Goal: Communication & Community: Answer question/provide support

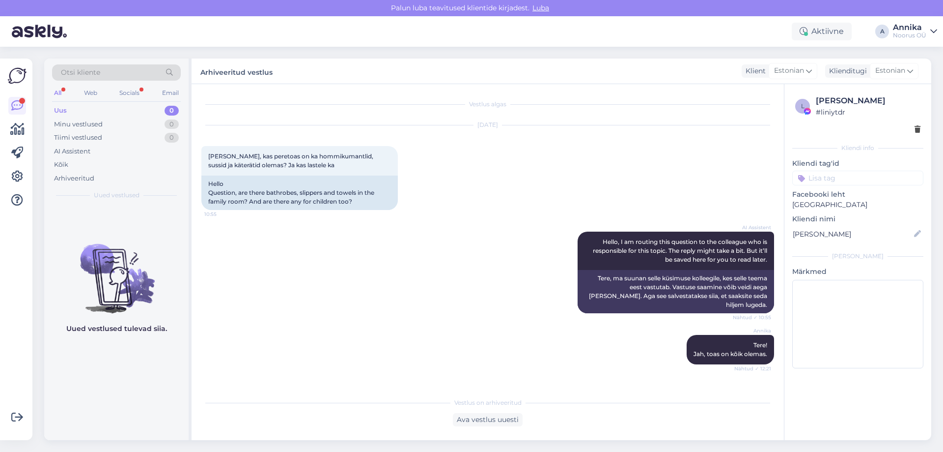
scroll to position [51, 0]
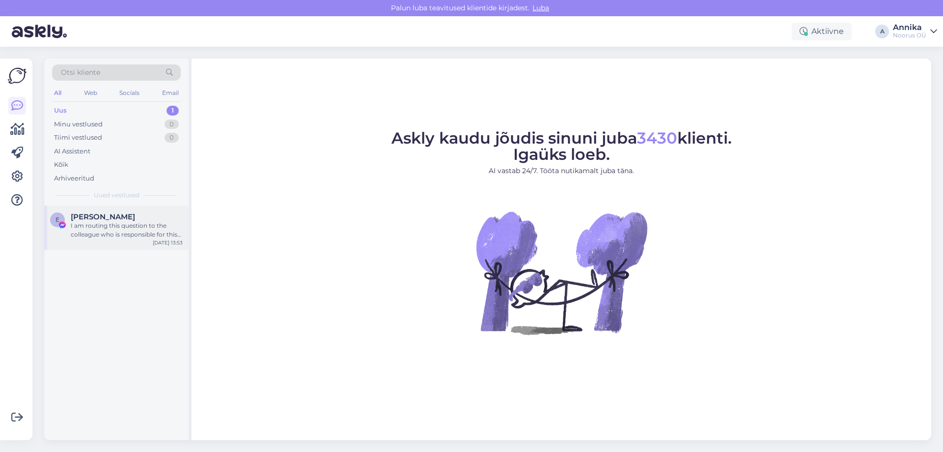
click at [132, 218] on div "[PERSON_NAME]" at bounding box center [127, 216] width 112 height 9
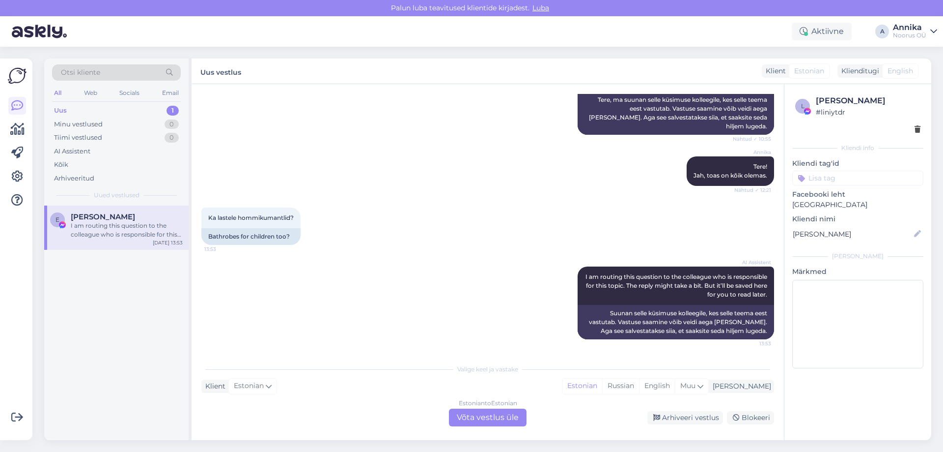
click at [503, 415] on div "Estonian to Estonian Võta vestlus üle" at bounding box center [488, 417] width 78 height 18
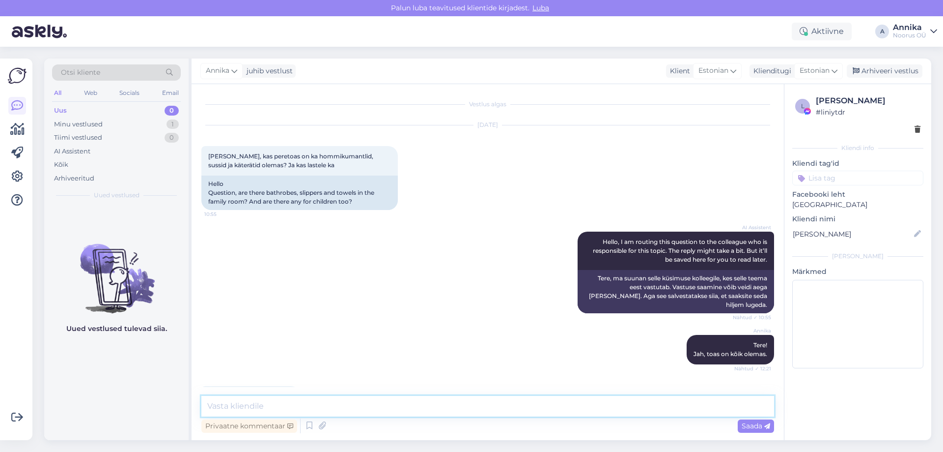
click at [351, 399] on textarea at bounding box center [487, 406] width 573 height 21
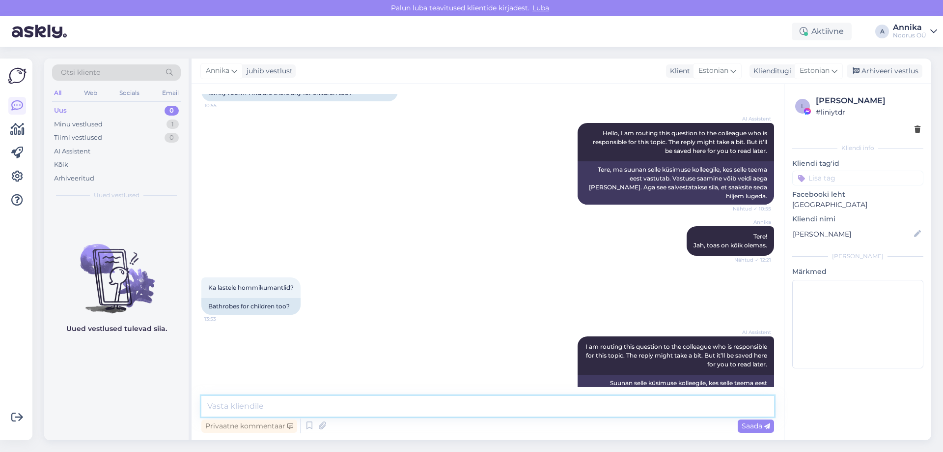
scroll to position [141, 0]
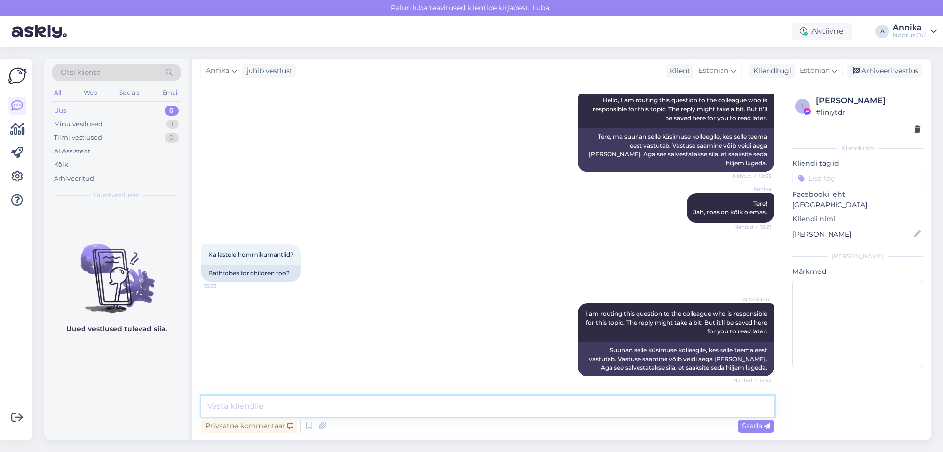
click at [470, 403] on textarea at bounding box center [487, 406] width 573 height 21
type textarea "t"
type textarea "Lastele toome hommikumantlid [PERSON_NAME]."
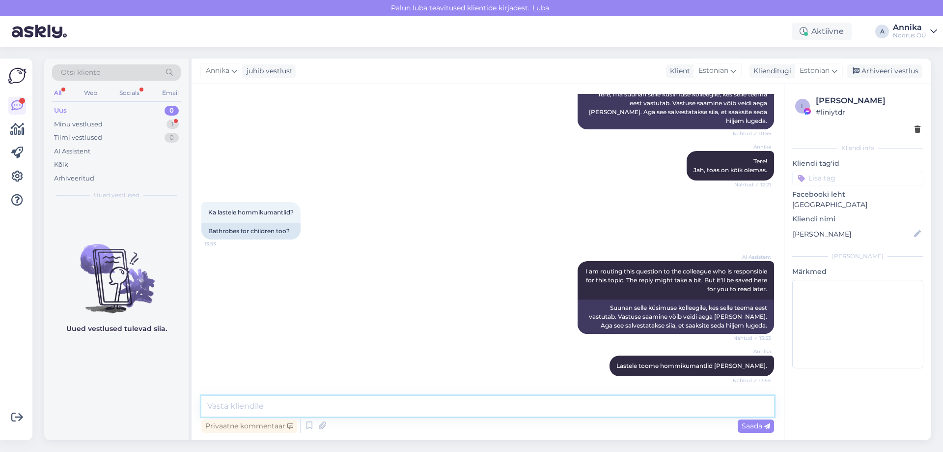
scroll to position [226, 0]
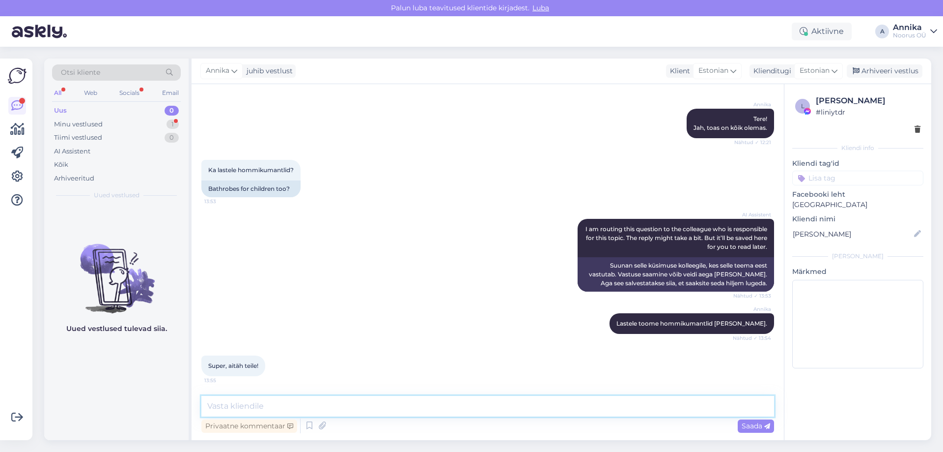
click at [319, 403] on textarea at bounding box center [487, 406] width 573 height 21
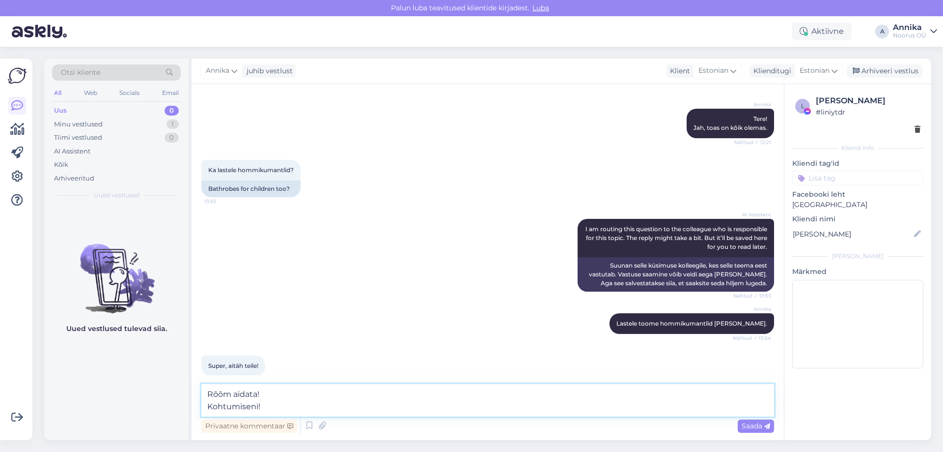
type textarea "Rõõm aidata! Kohtumiseni!"
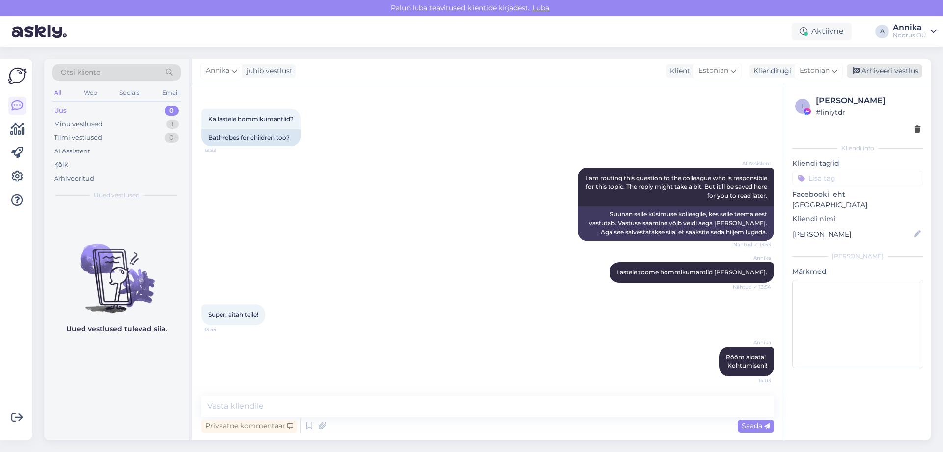
click at [880, 70] on div "Arhiveeri vestlus" at bounding box center [885, 70] width 76 height 13
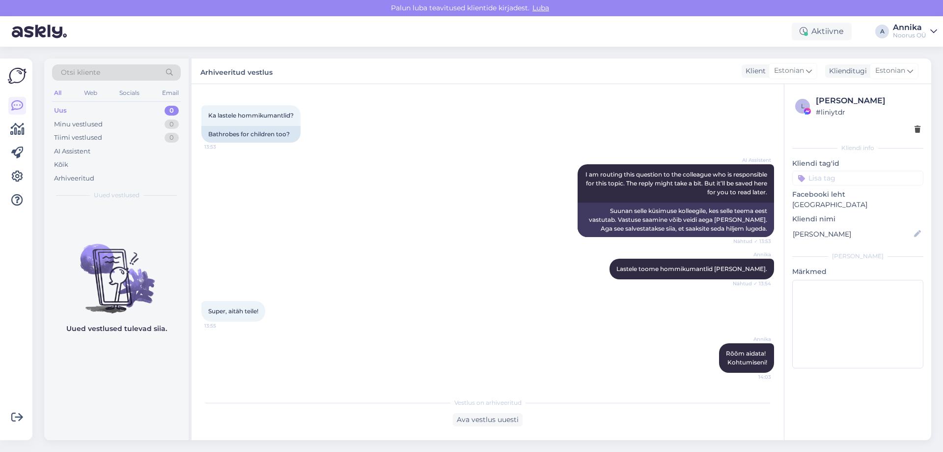
scroll to position [281, 0]
